Goal: Task Accomplishment & Management: Use online tool/utility

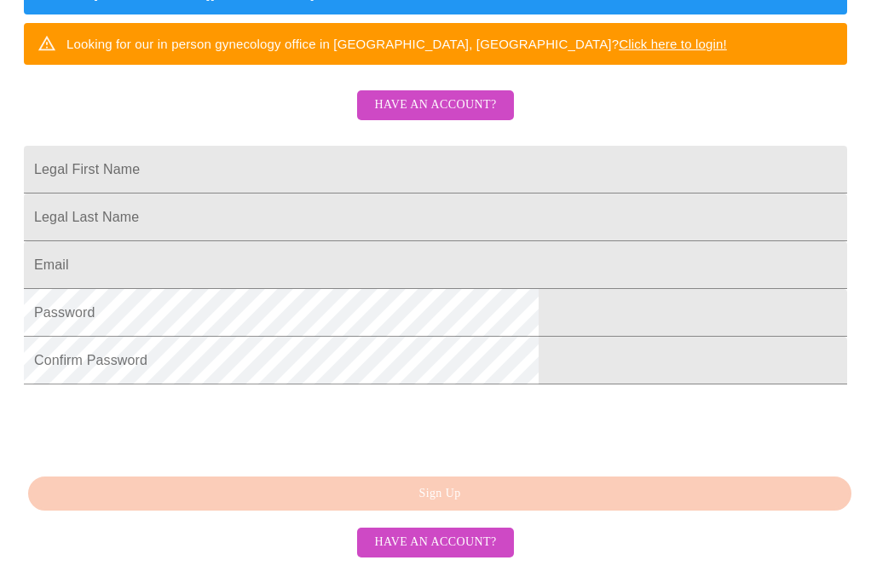
scroll to position [477, 0]
click at [459, 95] on span "Have an account?" at bounding box center [435, 105] width 122 height 21
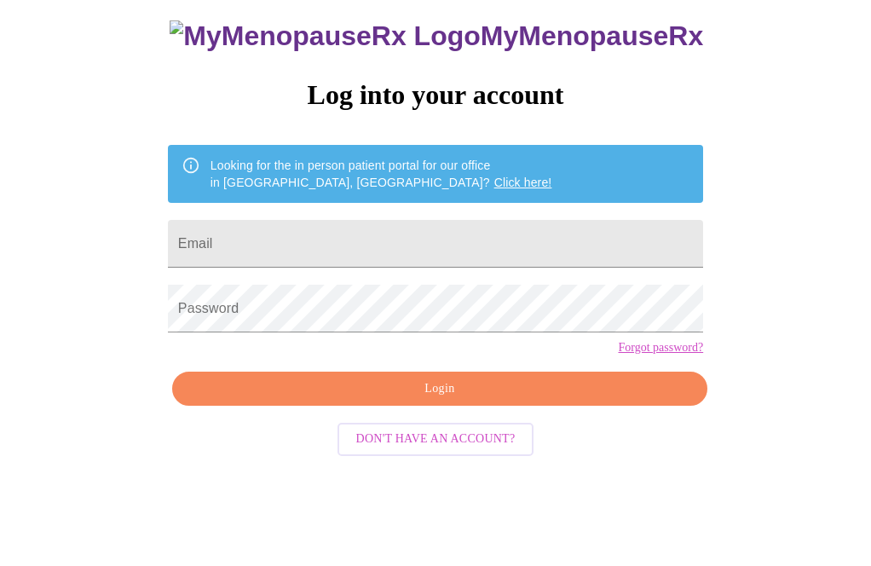
scroll to position [72, 0]
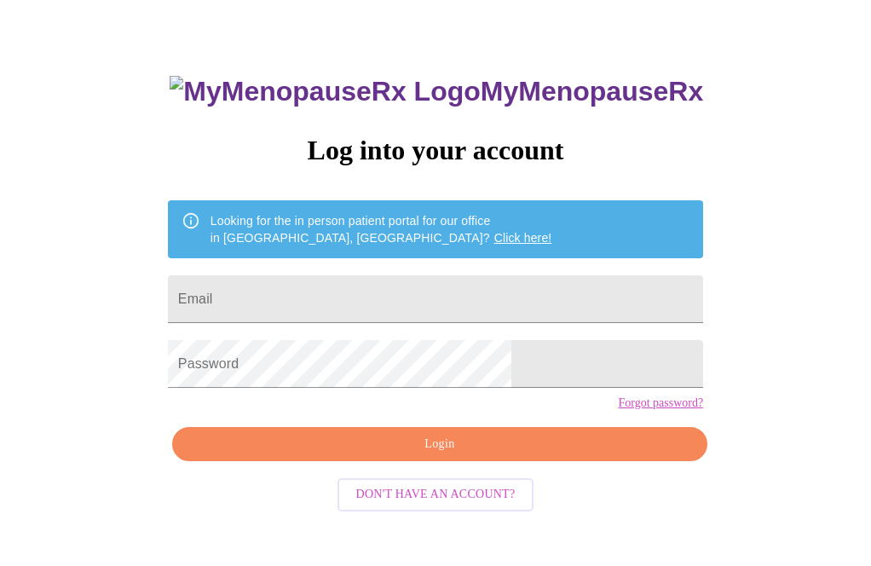
click at [471, 313] on input "Email" at bounding box center [435, 299] width 535 height 48
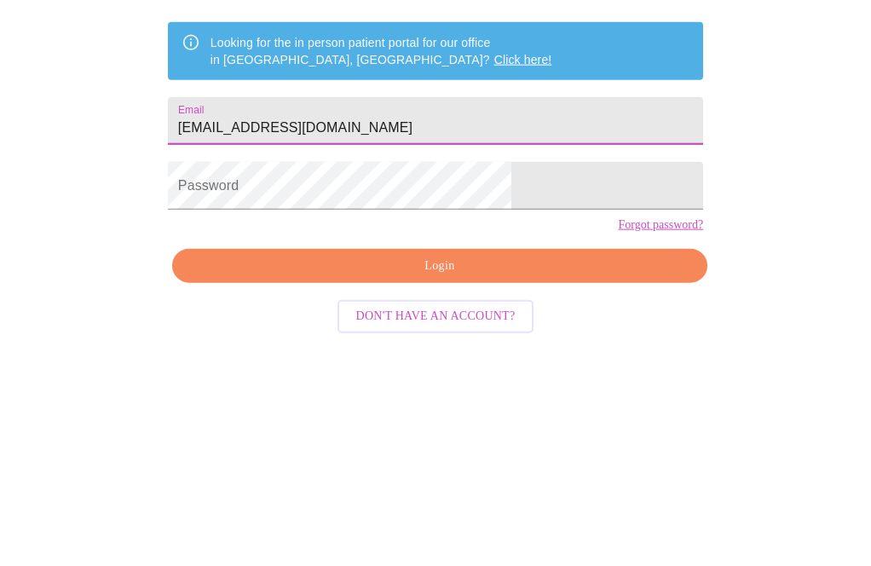
type input "[EMAIL_ADDRESS][DOMAIN_NAME]"
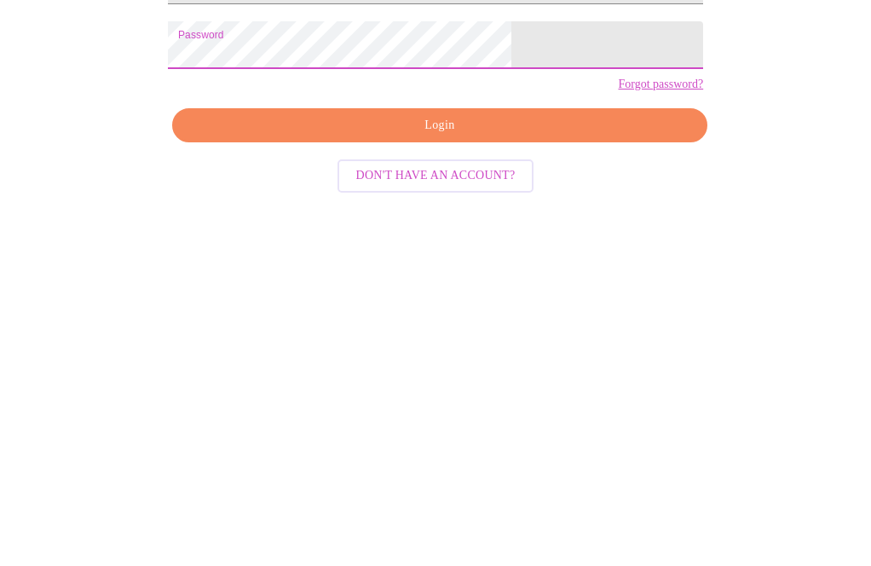
click at [483, 455] on span "Login" at bounding box center [440, 444] width 496 height 21
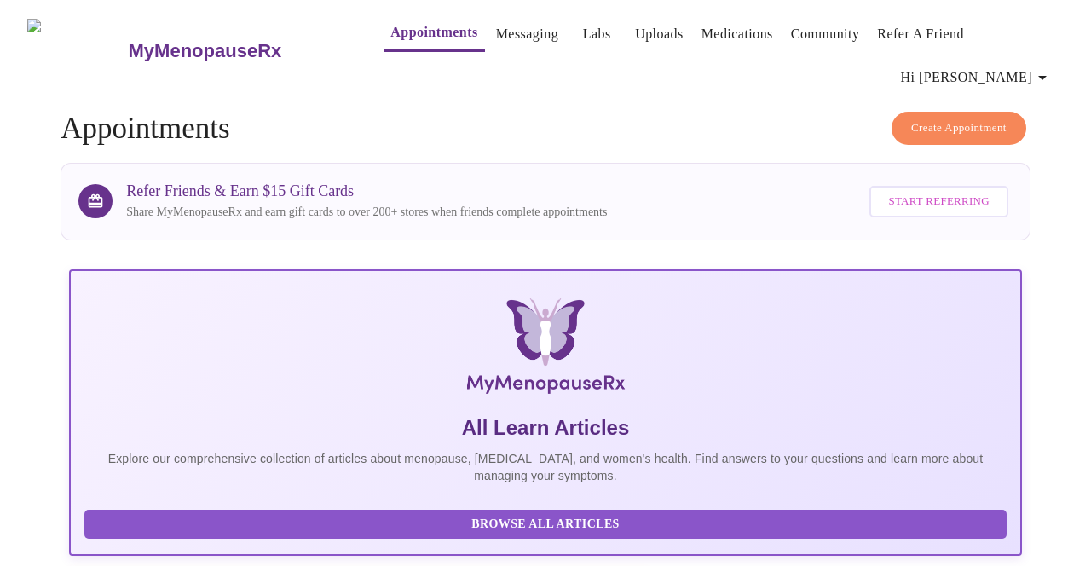
click at [870, 61] on button "Hi [PERSON_NAME]" at bounding box center [976, 78] width 165 height 34
click at [755, 116] on div at bounding box center [545, 283] width 1091 height 566
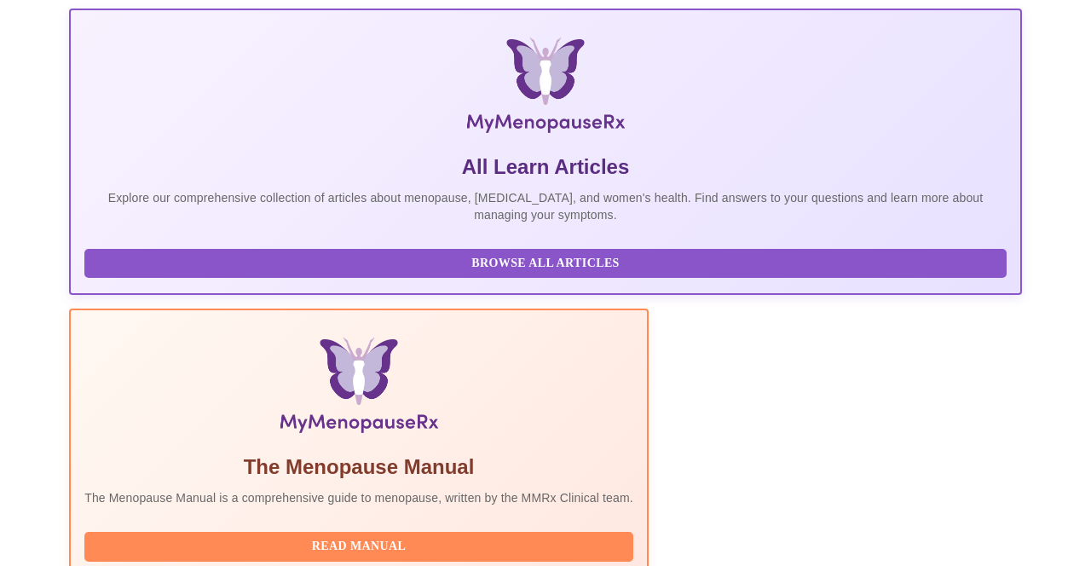
scroll to position [311, 0]
